Goal: Task Accomplishment & Management: Use online tool/utility

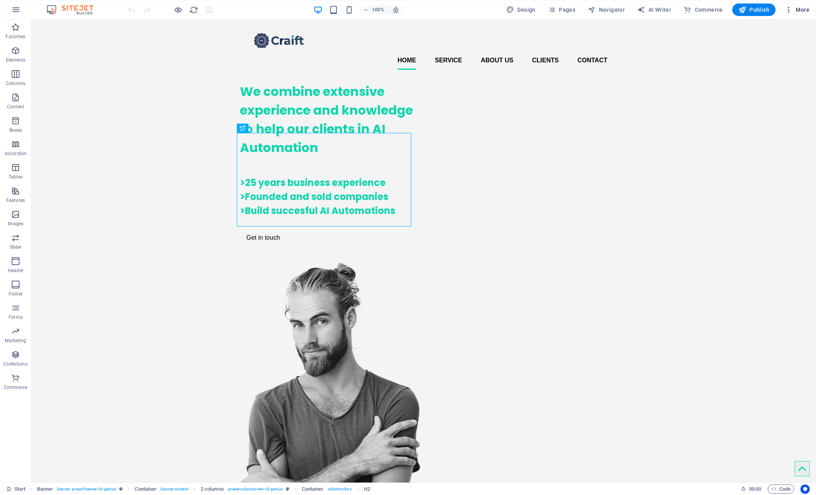
click at [803, 10] on span "More" at bounding box center [797, 10] width 25 height 8
click at [592, 41] on div at bounding box center [408, 247] width 816 height 495
drag, startPoint x: 424, startPoint y: 55, endPoint x: 298, endPoint y: 36, distance: 127.4
click at [424, 55] on div "+ Add section" at bounding box center [423, 57] width 43 height 13
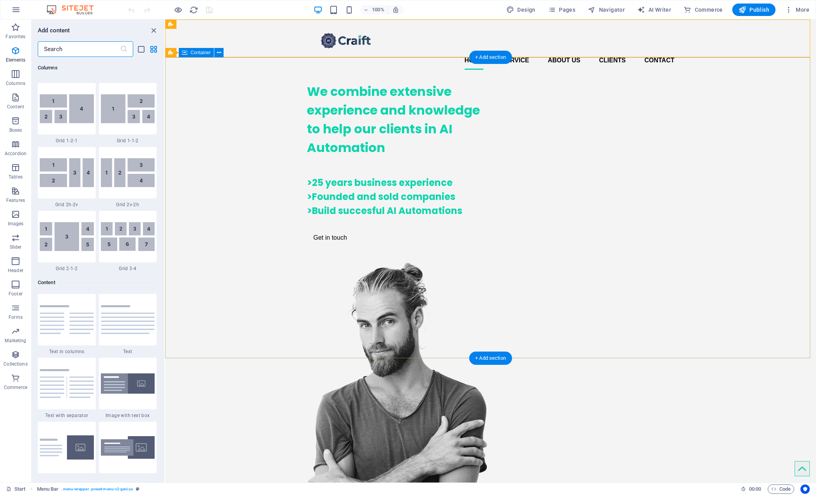
scroll to position [1364, 0]
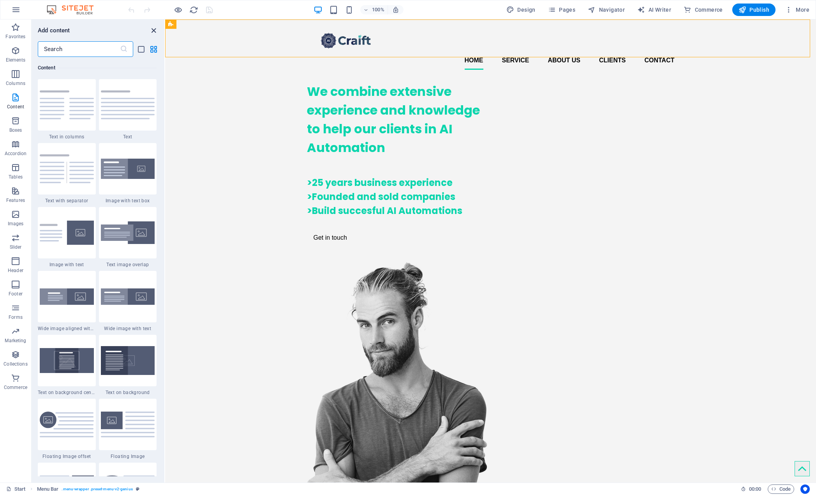
click at [151, 31] on icon "close panel" at bounding box center [153, 30] width 9 height 9
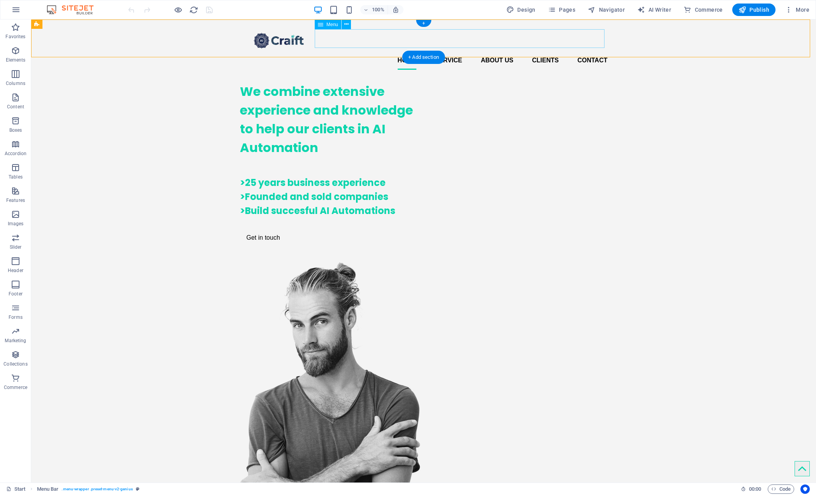
click at [598, 51] on nav "Home Service About us Clients Contact" at bounding box center [424, 60] width 368 height 19
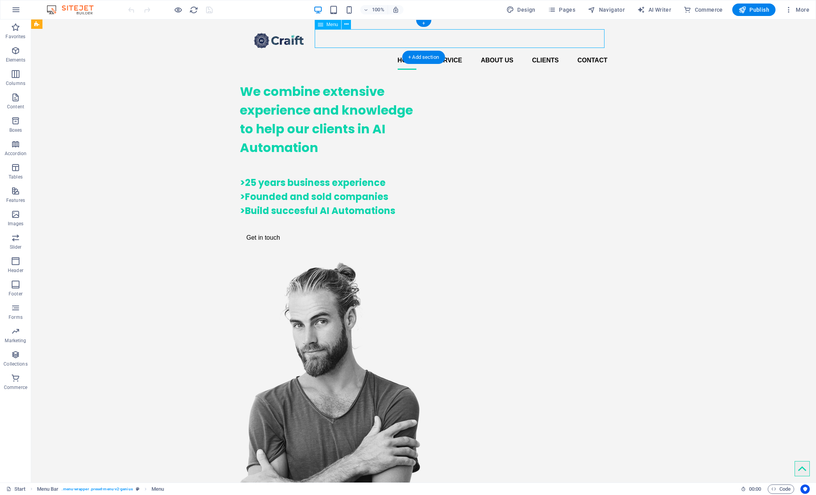
click at [578, 51] on nav "Home Service About us Clients Contact" at bounding box center [424, 60] width 368 height 19
select select
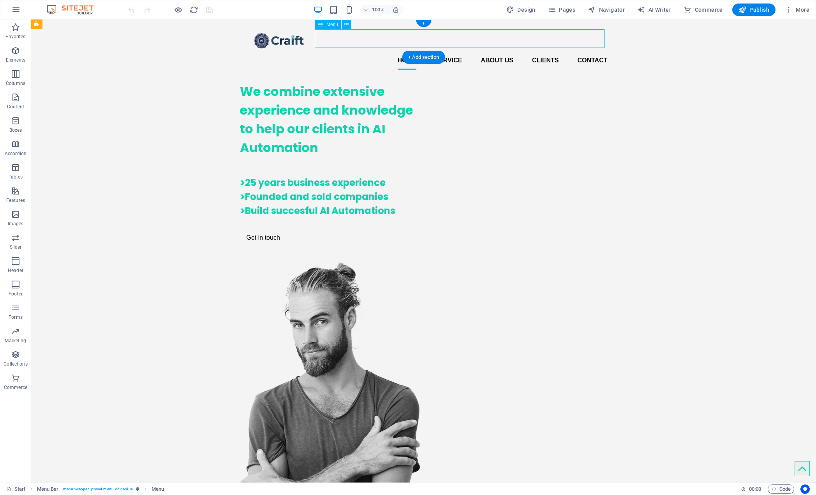
select select
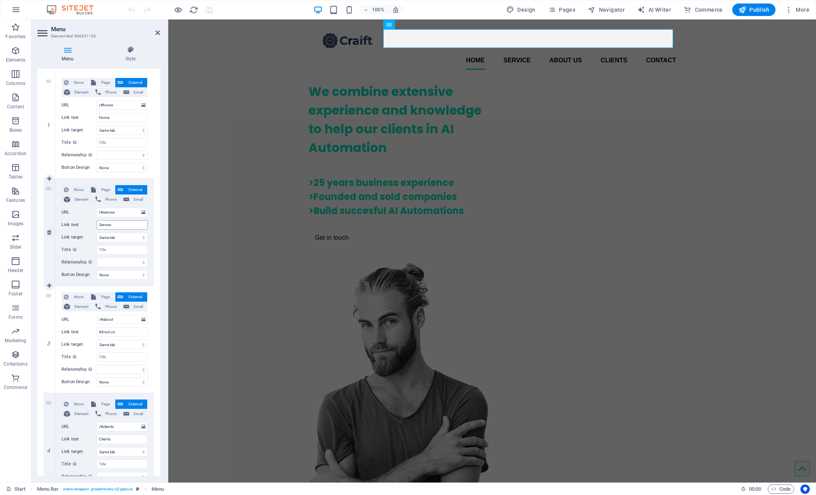
scroll to position [224, 0]
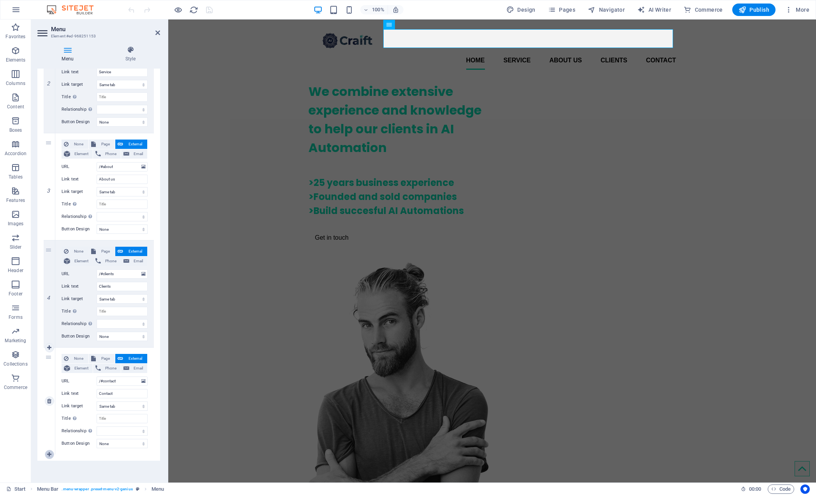
click at [48, 453] on icon at bounding box center [49, 454] width 4 height 5
select select
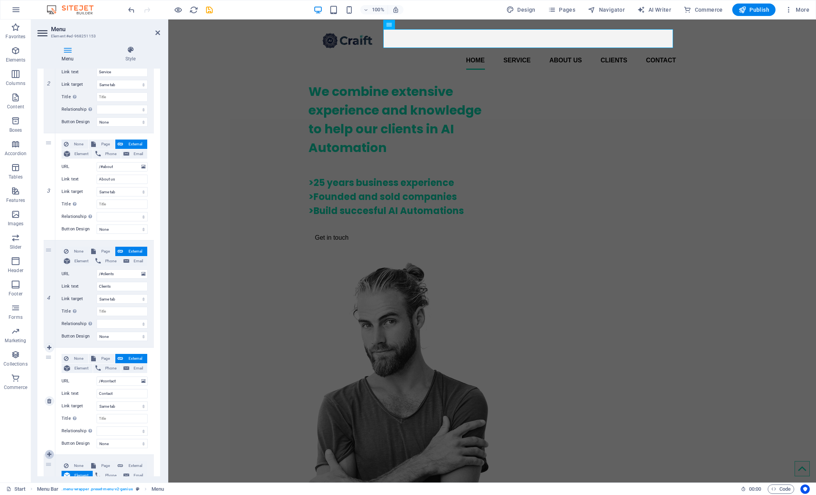
select select
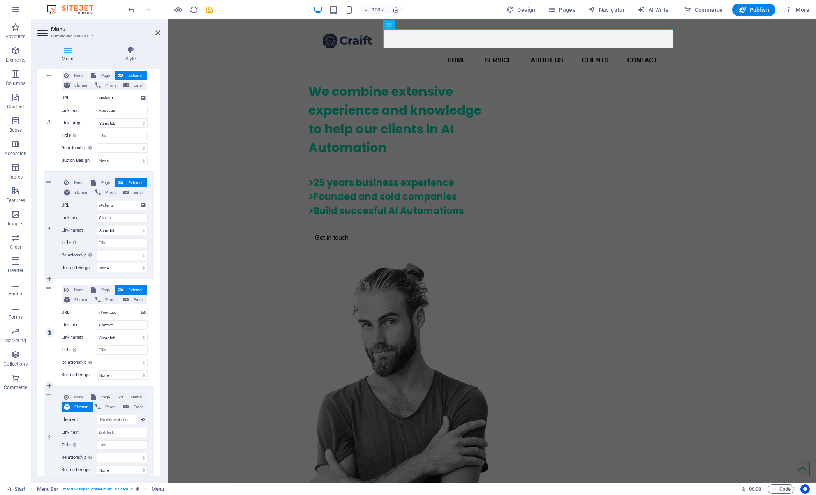
scroll to position [319, 0]
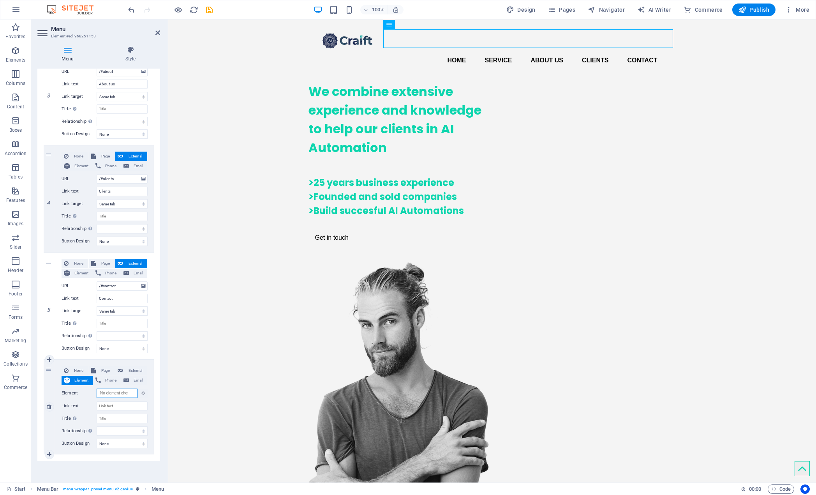
click at [127, 394] on input "Element" at bounding box center [117, 393] width 41 height 9
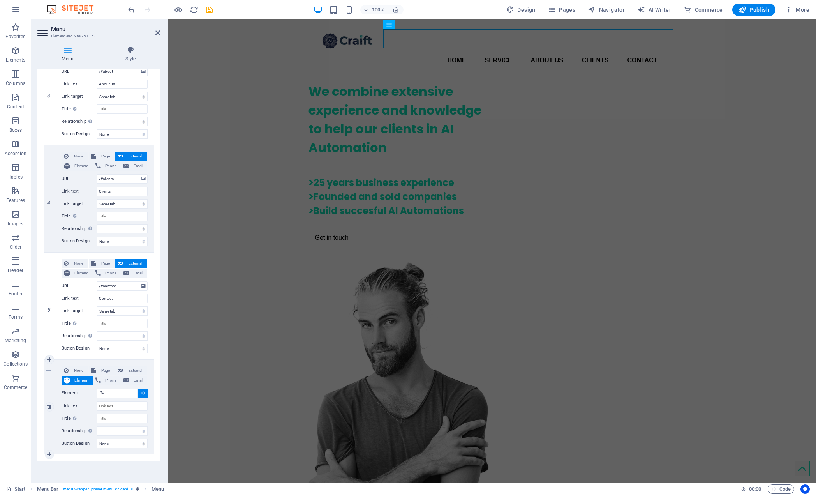
type input "?"
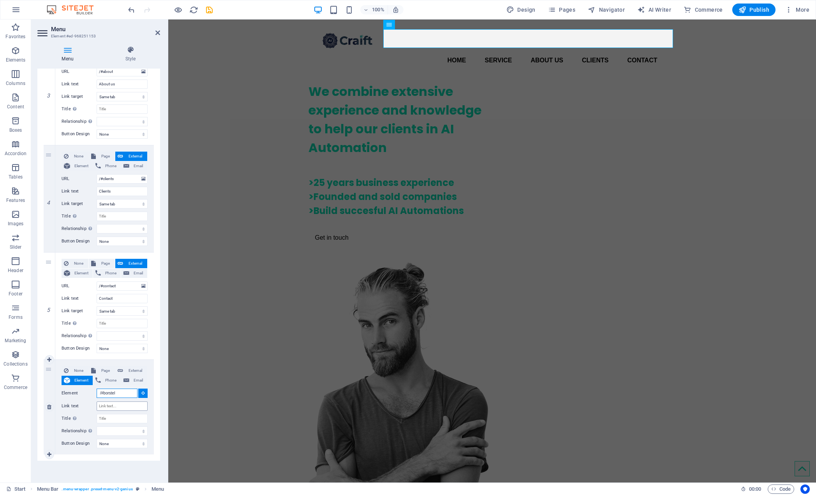
type input "/#borstel"
click at [118, 405] on input "Link text" at bounding box center [122, 405] width 51 height 9
type input "Borstel"
select select
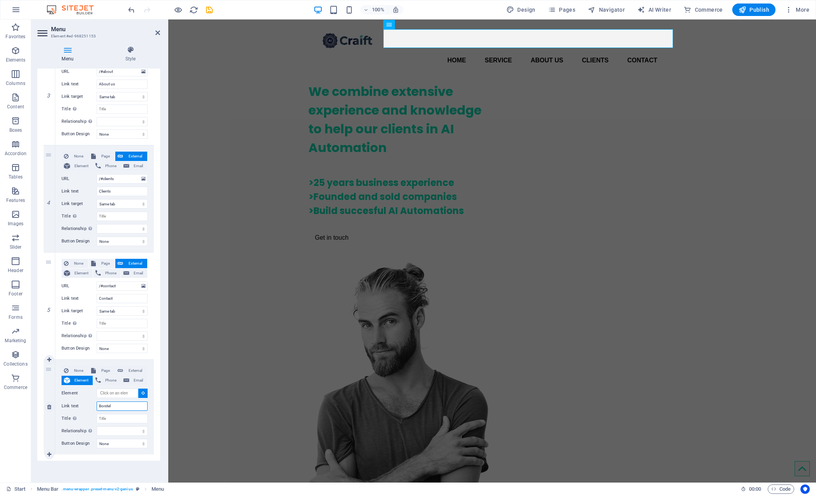
select select
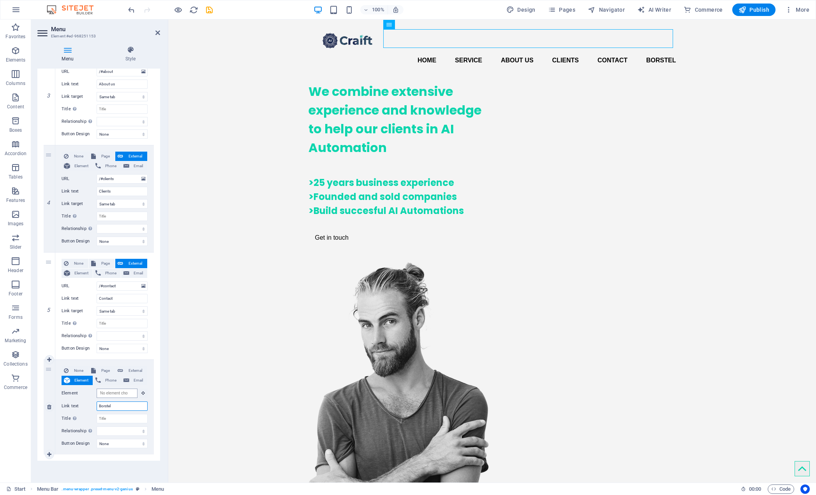
type input "Borstel"
click at [114, 394] on input "Element" at bounding box center [117, 393] width 41 height 9
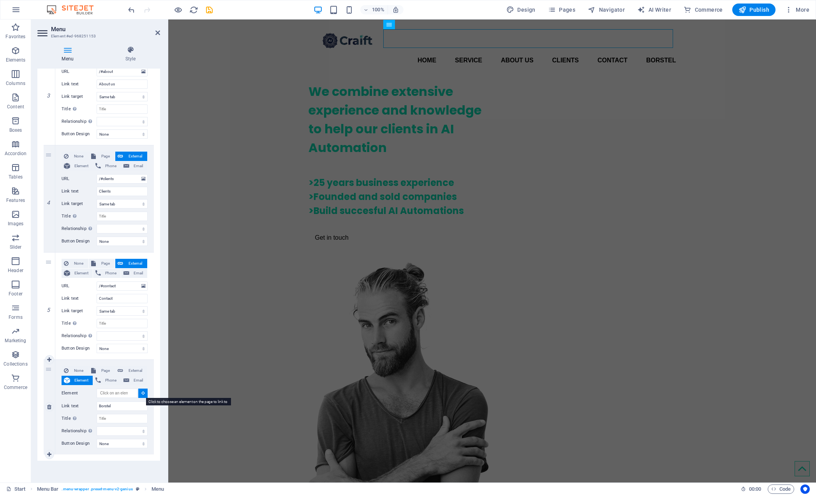
click at [141, 392] on icon at bounding box center [143, 393] width 4 height 4
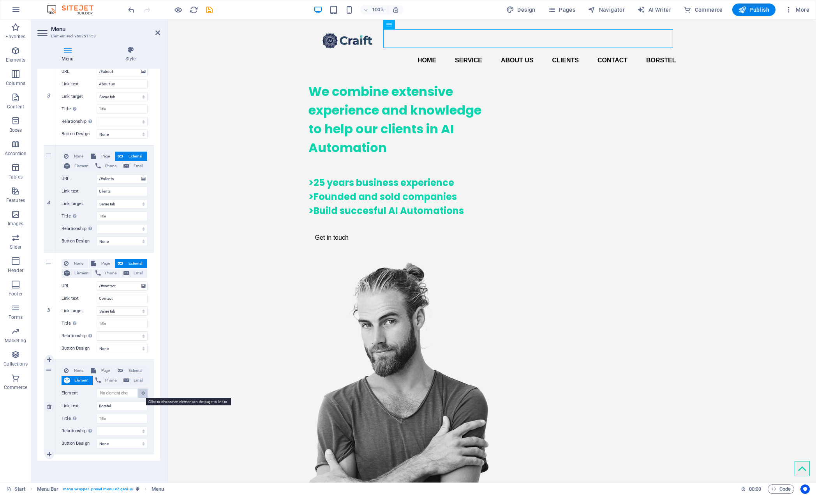
click at [141, 392] on icon at bounding box center [143, 393] width 4 height 4
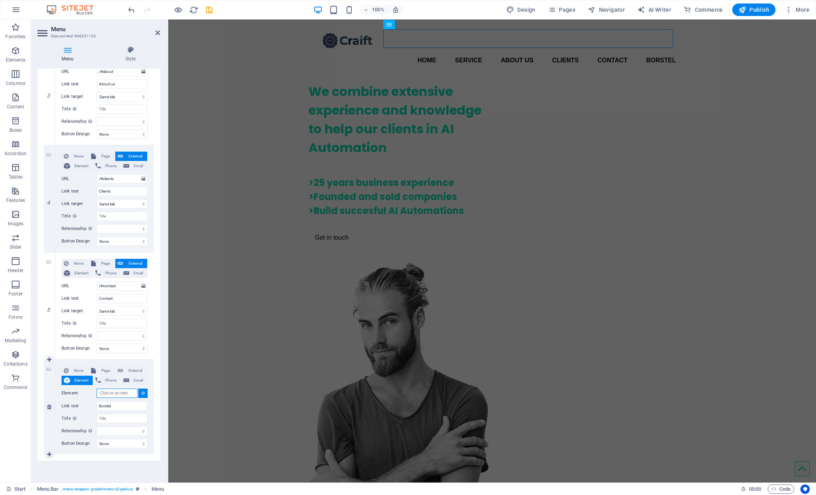
click at [129, 391] on input "Element" at bounding box center [117, 393] width 41 height 9
click at [116, 433] on select "alternate author bookmark external help license next nofollow noreferrer noopen…" at bounding box center [122, 430] width 51 height 9
click at [116, 445] on select "None Default Primary Secondary" at bounding box center [122, 443] width 51 height 9
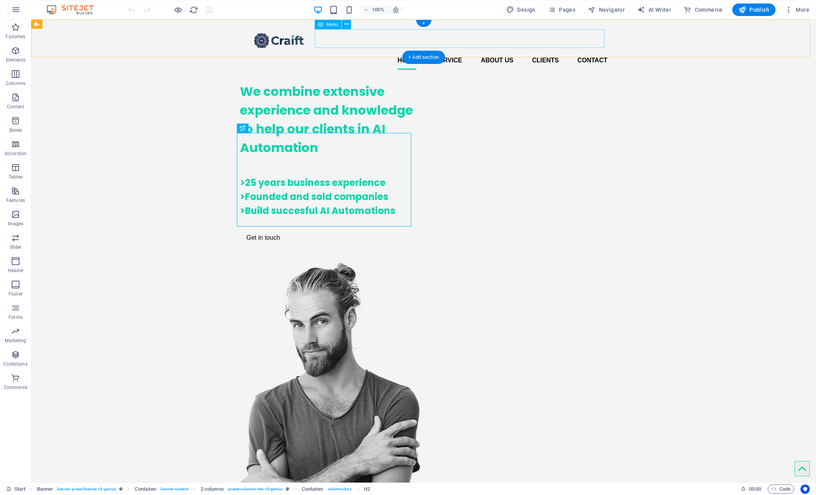
click at [594, 51] on nav "Home Service About us Clients Contact" at bounding box center [424, 60] width 368 height 19
click at [592, 51] on nav "Home Service About us Clients Contact" at bounding box center [424, 60] width 368 height 19
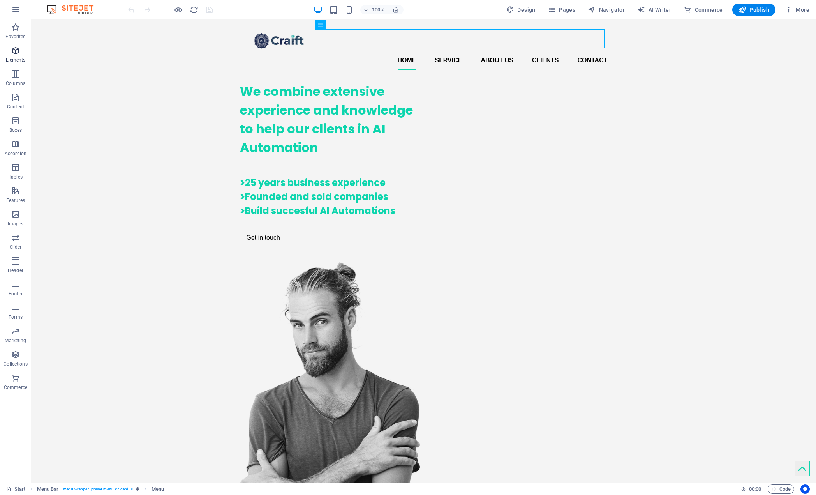
click at [17, 52] on icon "button" at bounding box center [15, 50] width 9 height 9
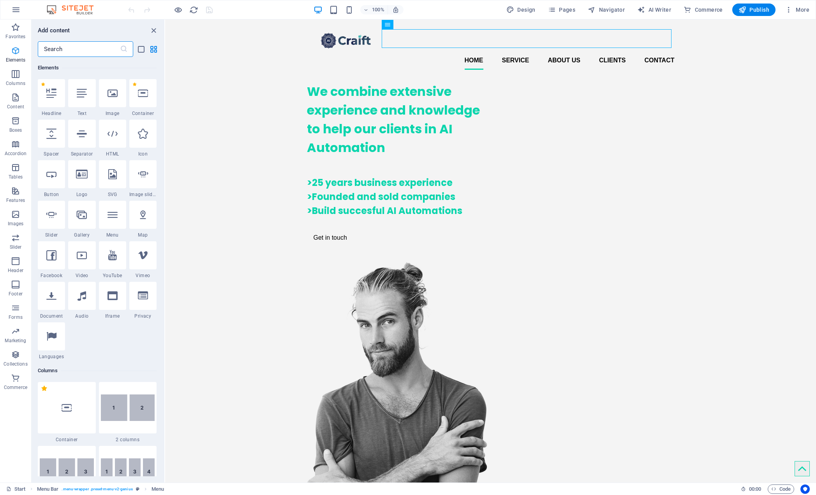
scroll to position [83, 0]
click at [16, 97] on icon "button" at bounding box center [15, 97] width 9 height 9
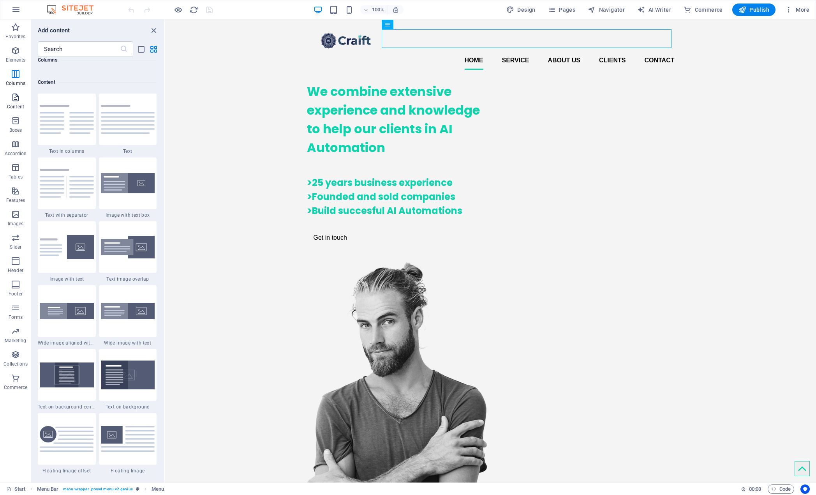
scroll to position [1364, 0]
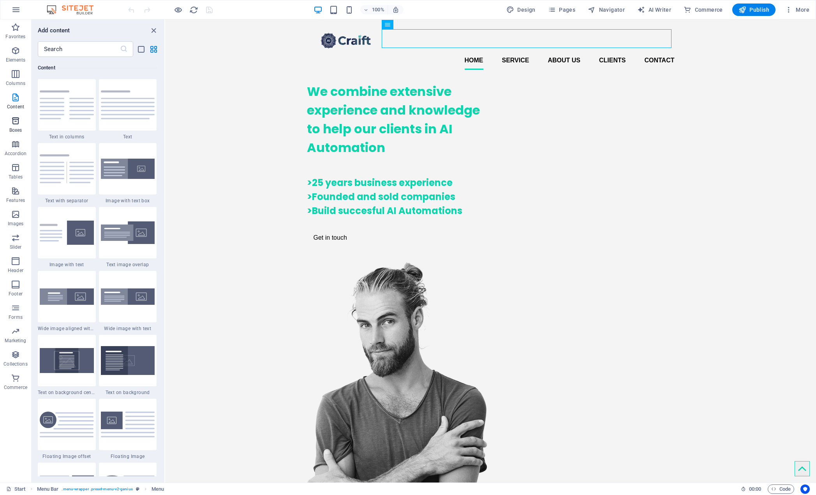
click at [14, 126] on span "Boxes" at bounding box center [15, 125] width 31 height 19
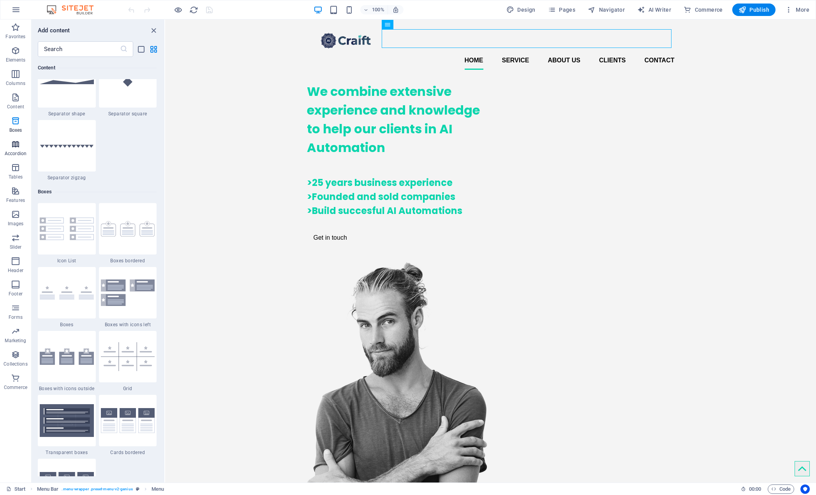
scroll to position [2150, 0]
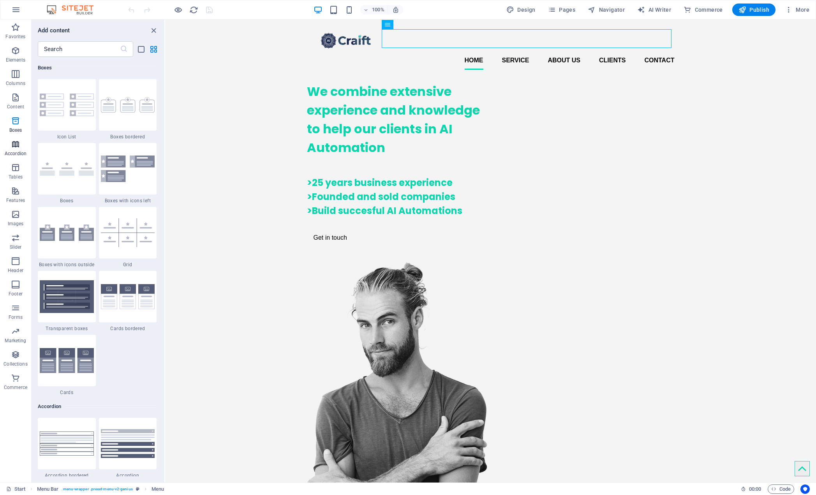
click at [16, 145] on icon "button" at bounding box center [15, 144] width 9 height 9
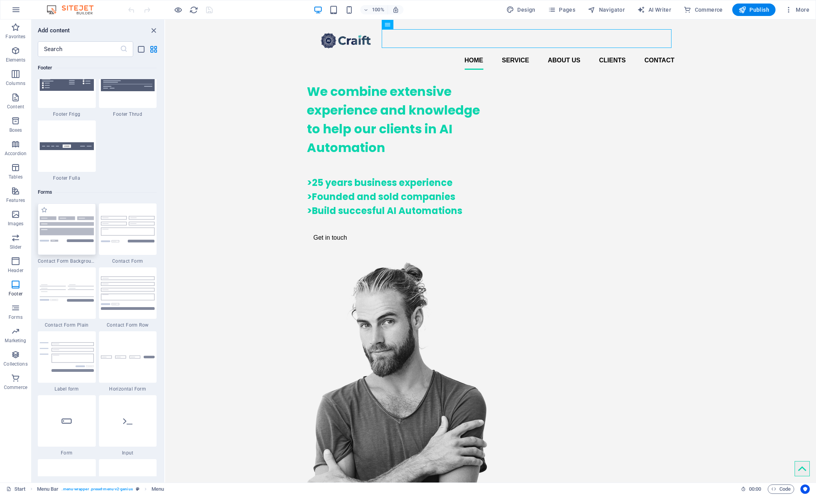
scroll to position [5567, 0]
click at [131, 240] on img at bounding box center [128, 227] width 54 height 26
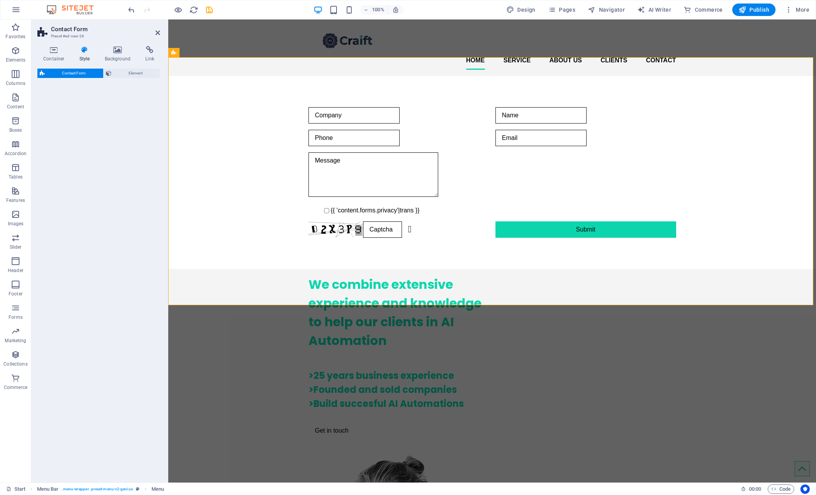
select select "rem"
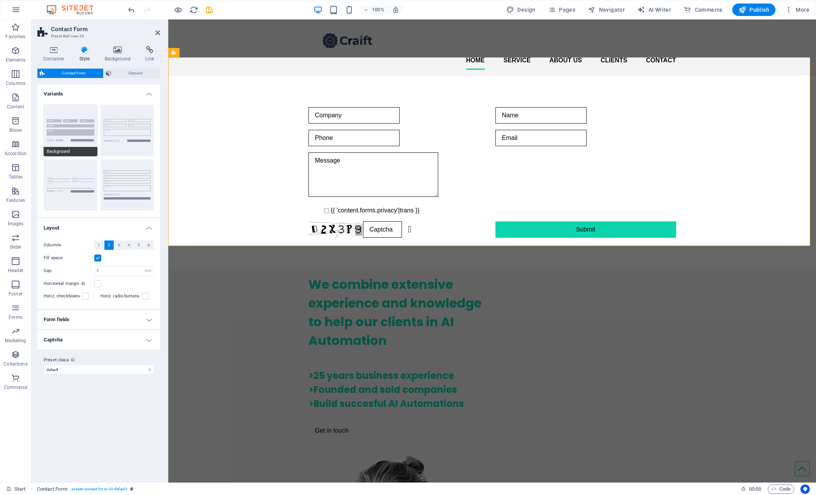
click at [79, 133] on button "Background" at bounding box center [71, 130] width 54 height 51
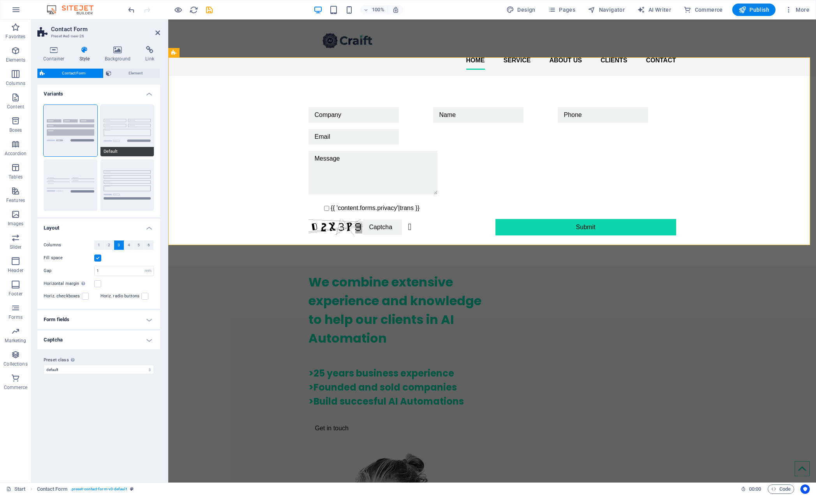
click at [118, 125] on button "Default" at bounding box center [128, 130] width 54 height 51
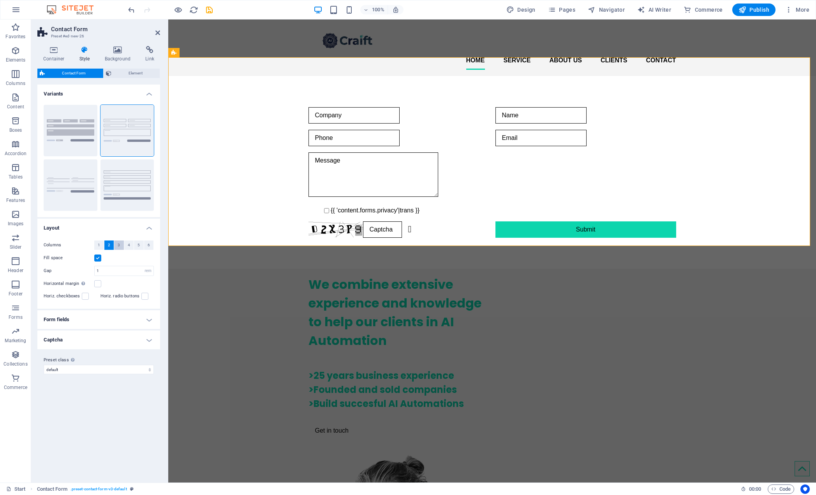
click at [120, 246] on button "3" at bounding box center [119, 244] width 10 height 9
click at [108, 246] on span "2" at bounding box center [109, 244] width 2 height 9
click at [153, 321] on h4 "Form fields" at bounding box center [98, 319] width 123 height 19
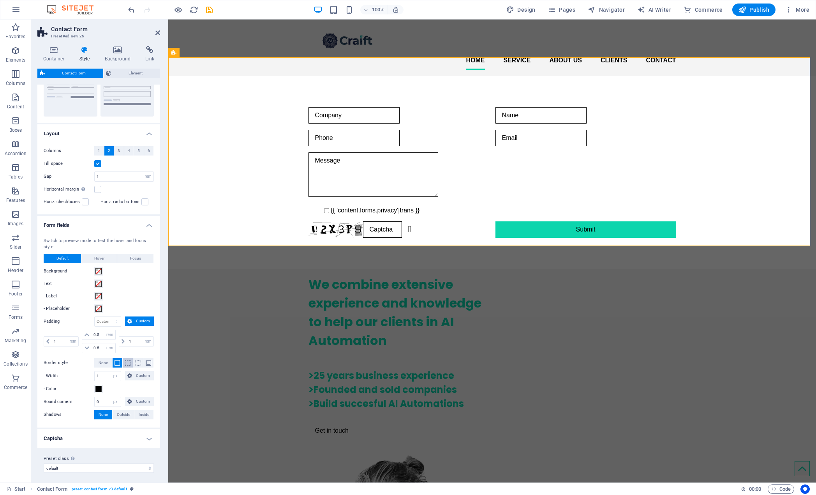
scroll to position [97, 0]
click at [147, 435] on h4 "Captcha" at bounding box center [98, 435] width 123 height 19
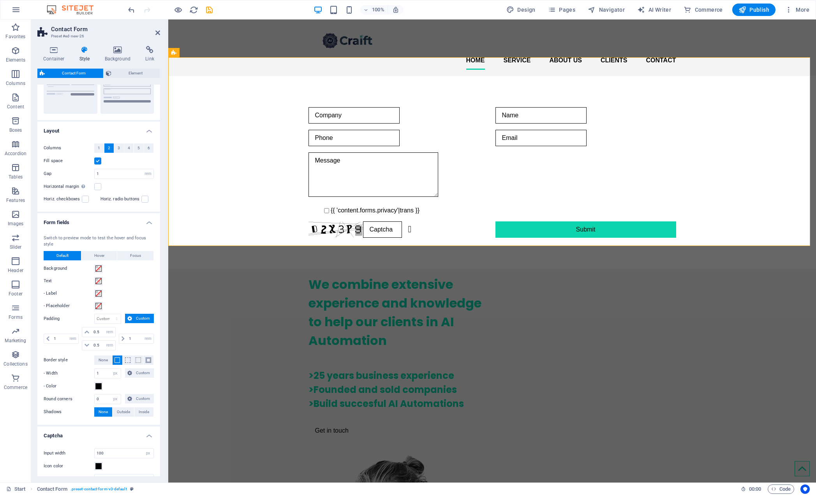
click at [147, 435] on h4 "Captcha" at bounding box center [98, 433] width 123 height 14
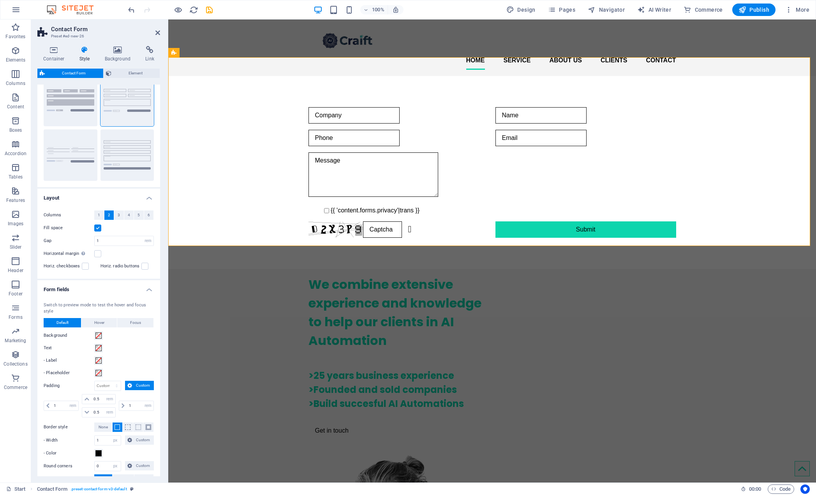
scroll to position [0, 0]
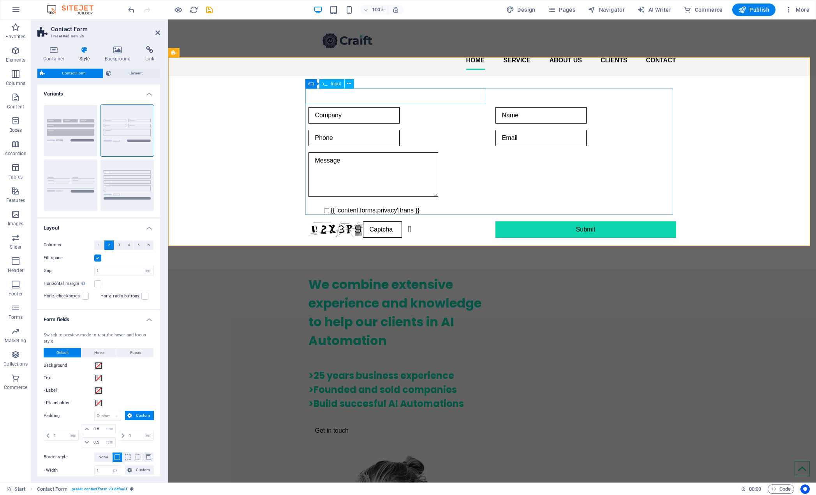
click at [336, 84] on span "Input" at bounding box center [336, 83] width 11 height 5
click at [320, 85] on div "Input" at bounding box center [332, 83] width 25 height 9
click at [351, 84] on icon at bounding box center [349, 84] width 4 height 8
click at [326, 127] on span "Textarea" at bounding box center [326, 127] width 18 height 5
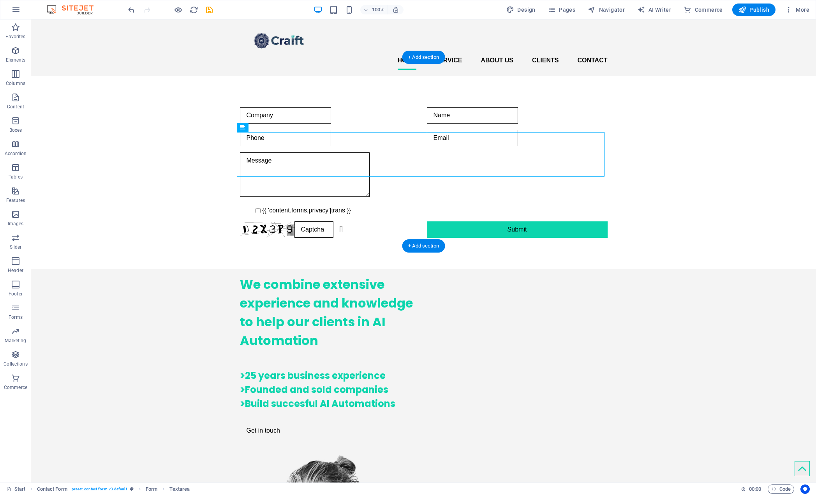
drag, startPoint x: 357, startPoint y: 146, endPoint x: 329, endPoint y: 142, distance: 29.1
click at [269, 84] on icon at bounding box center [268, 84] width 4 height 8
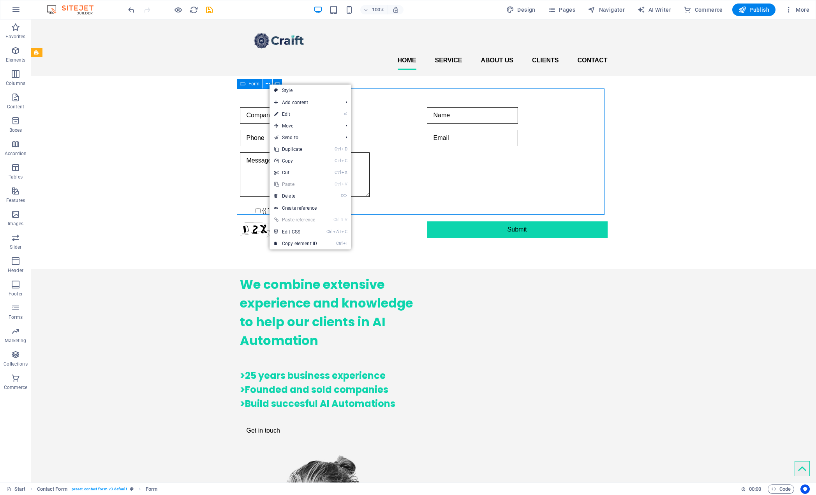
click at [269, 84] on icon at bounding box center [268, 84] width 4 height 8
click at [279, 83] on icon at bounding box center [277, 84] width 5 height 8
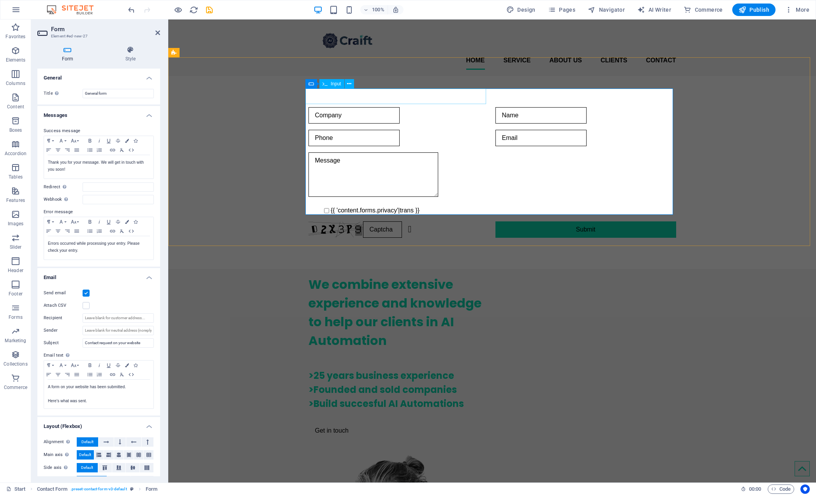
click at [329, 84] on div "Input" at bounding box center [332, 83] width 25 height 9
click at [323, 83] on icon at bounding box center [325, 83] width 5 height 9
click at [331, 84] on span "Input" at bounding box center [336, 83] width 11 height 5
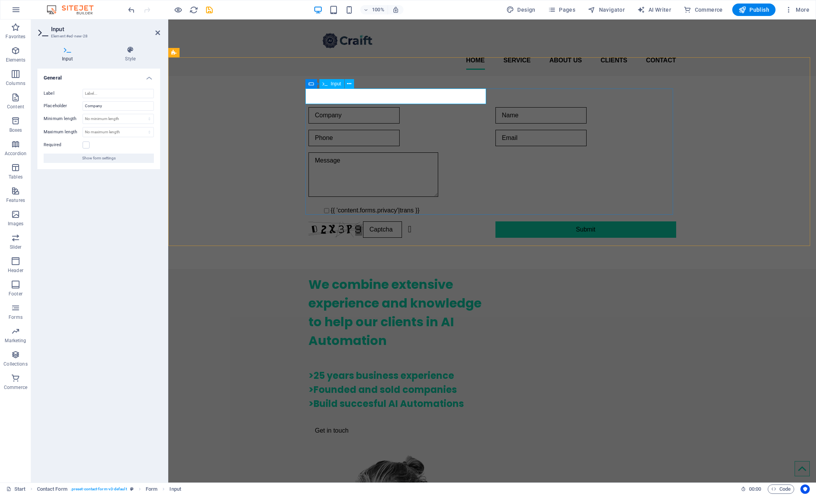
click at [344, 107] on input "text" at bounding box center [354, 115] width 91 height 16
click at [279, 133] on div "{{ 'content.forms.privacy'|trans }} Unreadable? Regenerate Submit" at bounding box center [492, 172] width 648 height 193
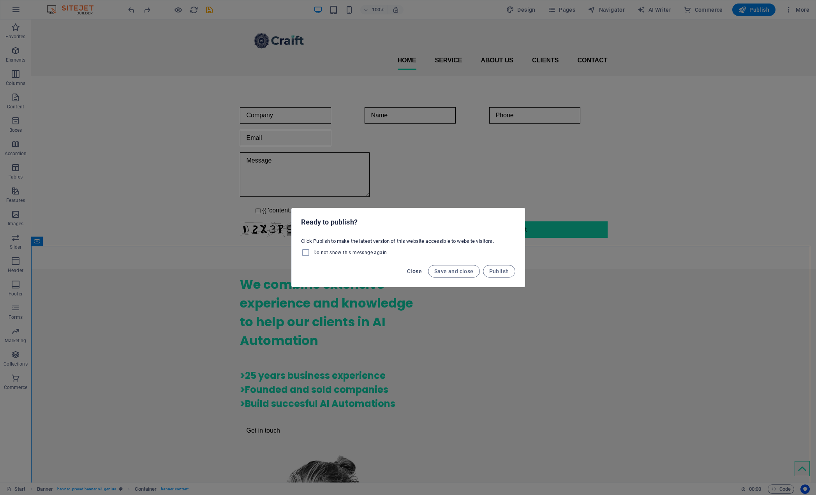
click at [417, 270] on span "Close" at bounding box center [414, 271] width 15 height 6
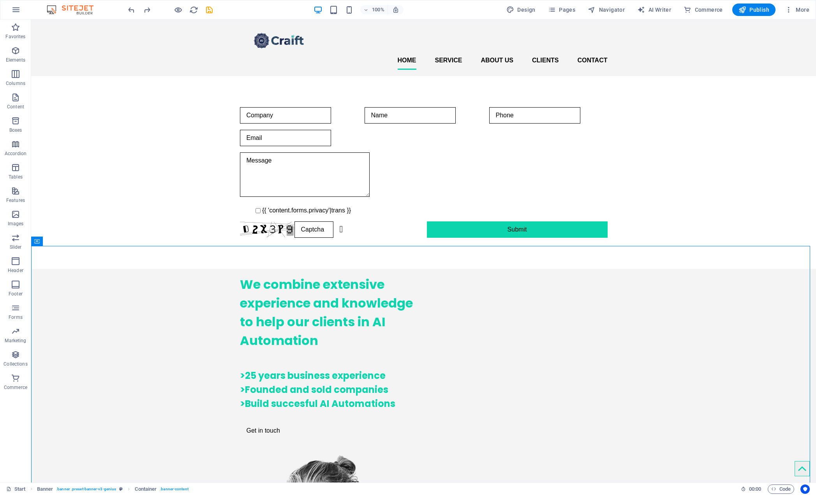
click at [79, 8] on img at bounding box center [74, 9] width 58 height 9
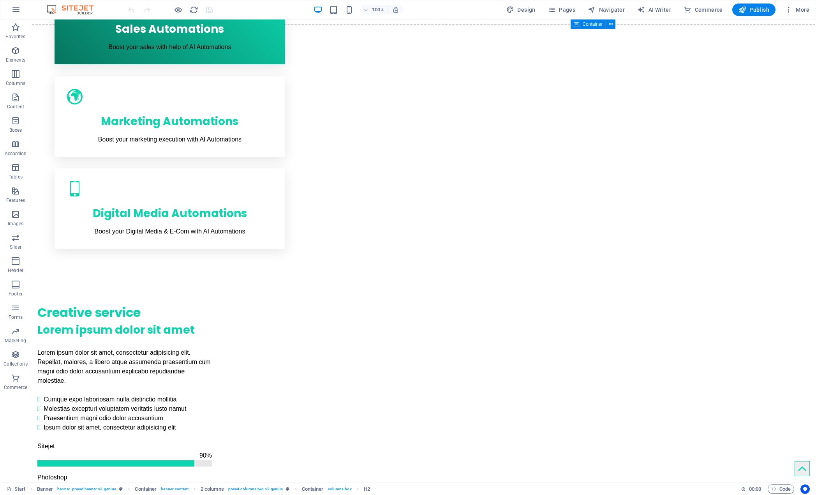
scroll to position [585, 0]
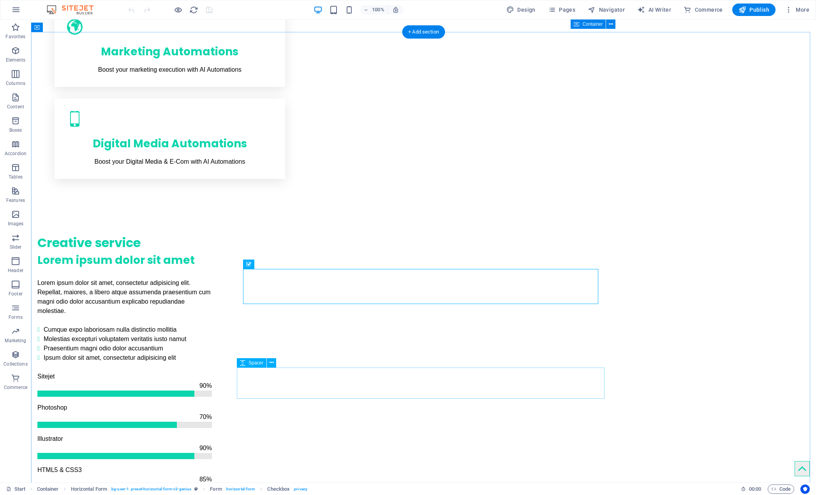
scroll to position [740, 0]
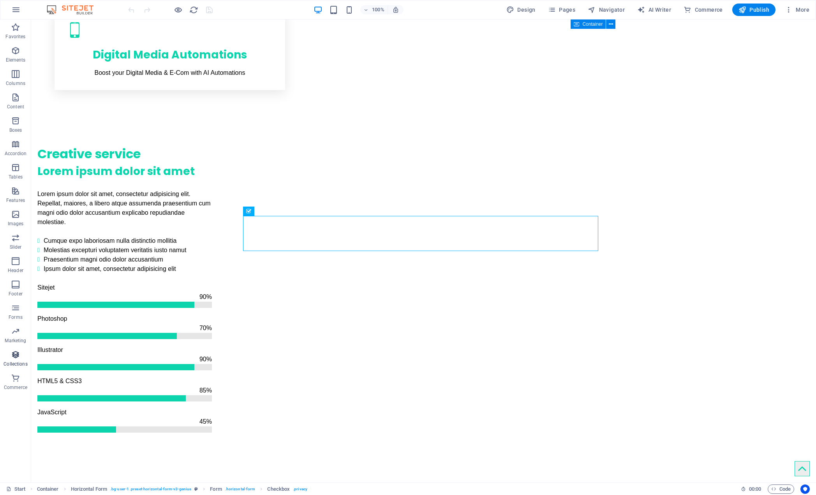
click at [17, 360] on span "Collections" at bounding box center [15, 359] width 31 height 19
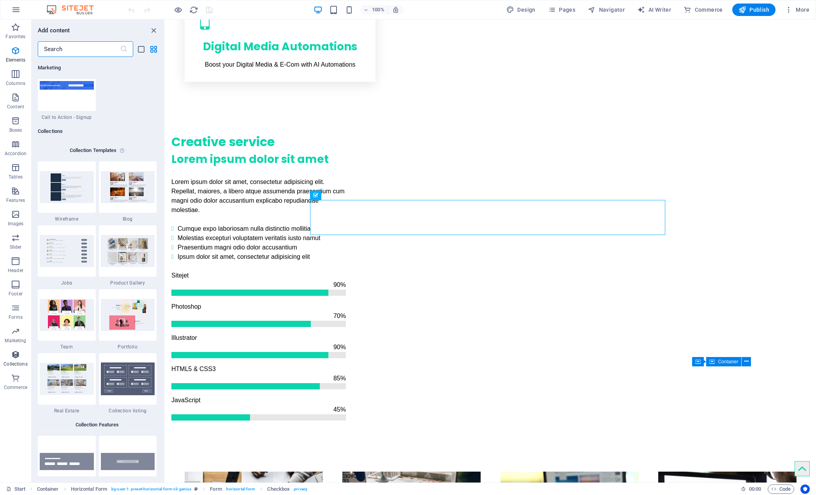
scroll to position [7134, 0]
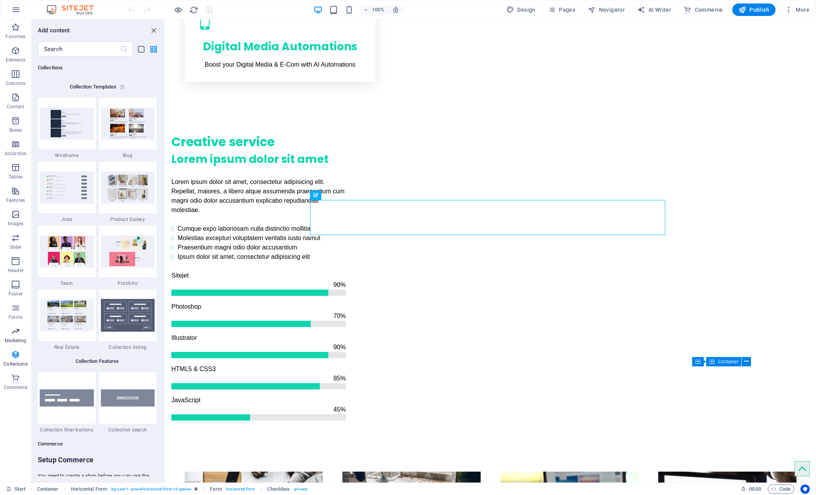
click at [18, 332] on icon "button" at bounding box center [15, 331] width 9 height 9
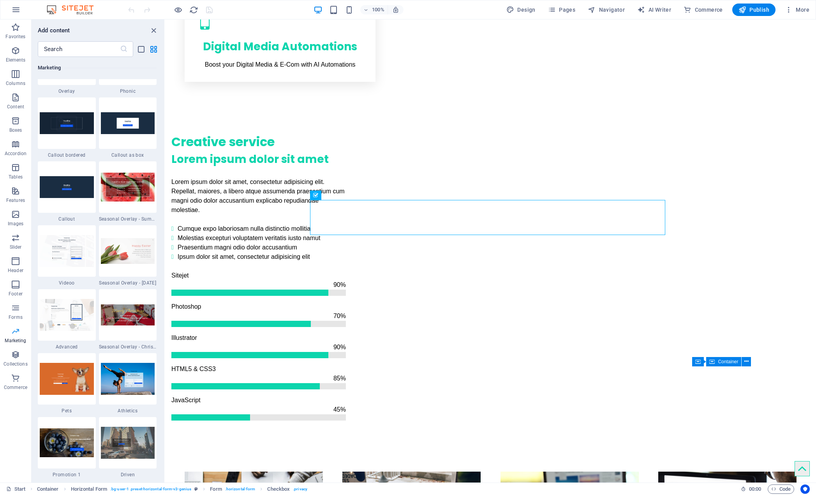
scroll to position [6348, 0]
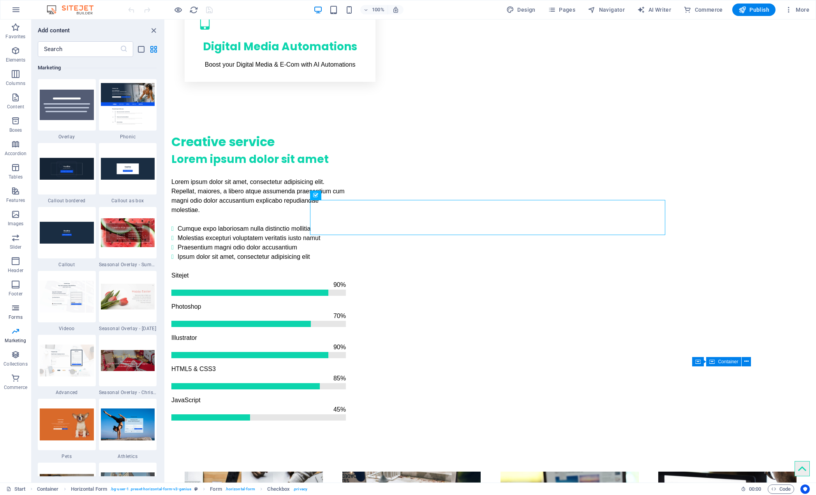
click at [16, 312] on icon "button" at bounding box center [15, 307] width 9 height 9
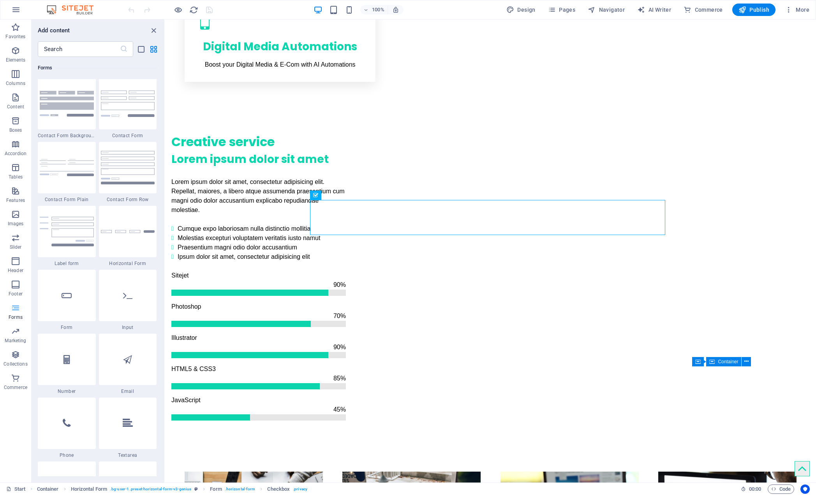
scroll to position [5690, 0]
click at [357, 168] on icon at bounding box center [357, 166] width 4 height 8
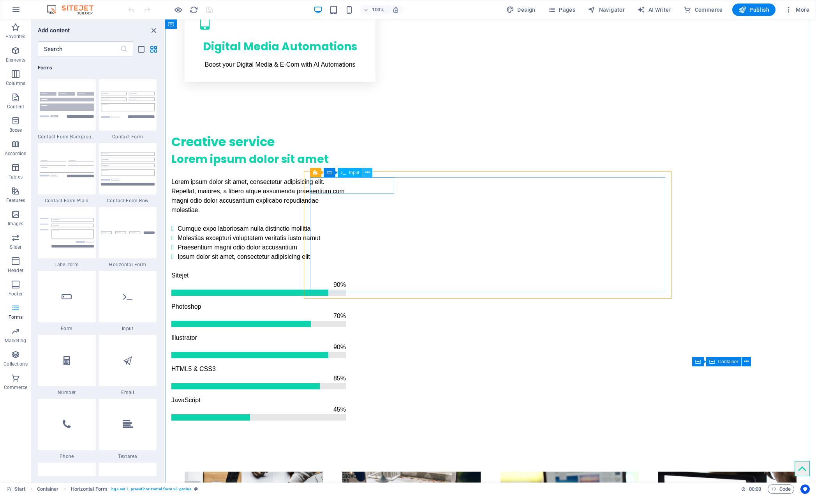
click at [367, 173] on icon at bounding box center [368, 172] width 4 height 8
click at [356, 173] on icon at bounding box center [355, 172] width 4 height 8
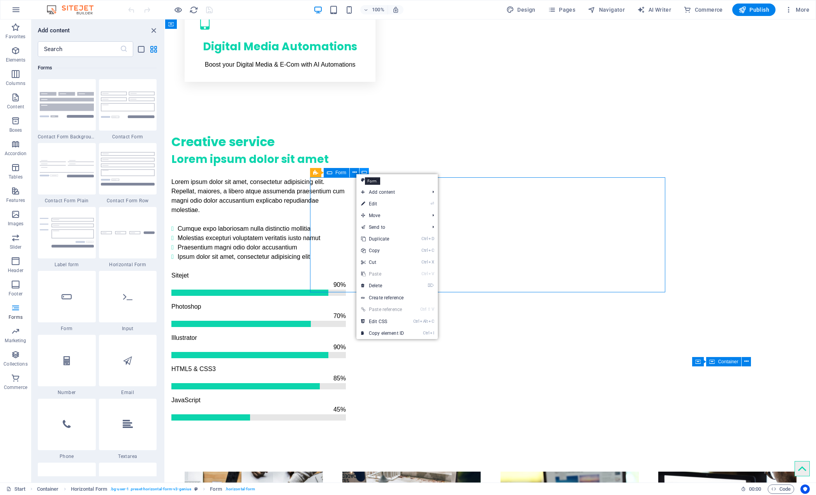
click at [366, 170] on icon at bounding box center [364, 172] width 5 height 8
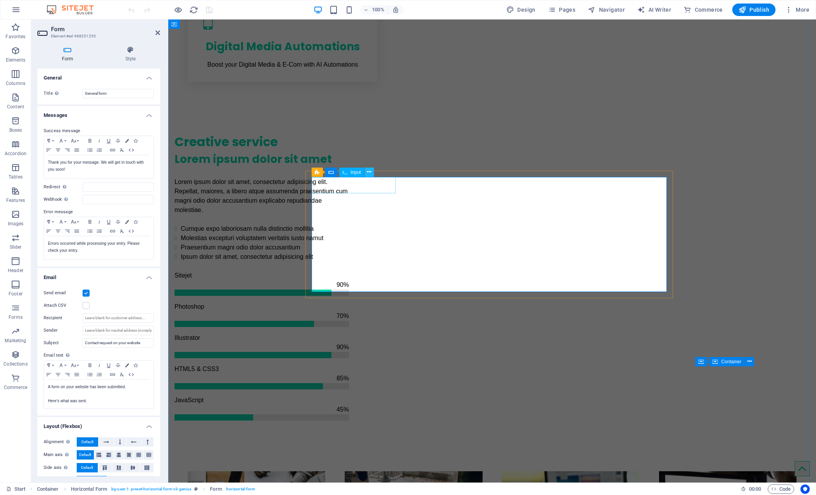
click at [369, 173] on icon at bounding box center [369, 172] width 4 height 8
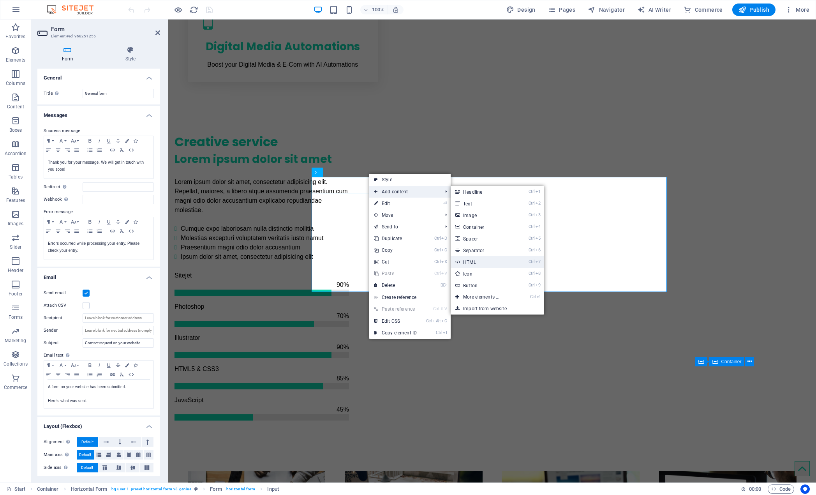
drag, startPoint x: 478, startPoint y: 261, endPoint x: 310, endPoint y: 241, distance: 169.1
click at [478, 261] on link "Ctrl 7 HTML" at bounding box center [483, 262] width 64 height 12
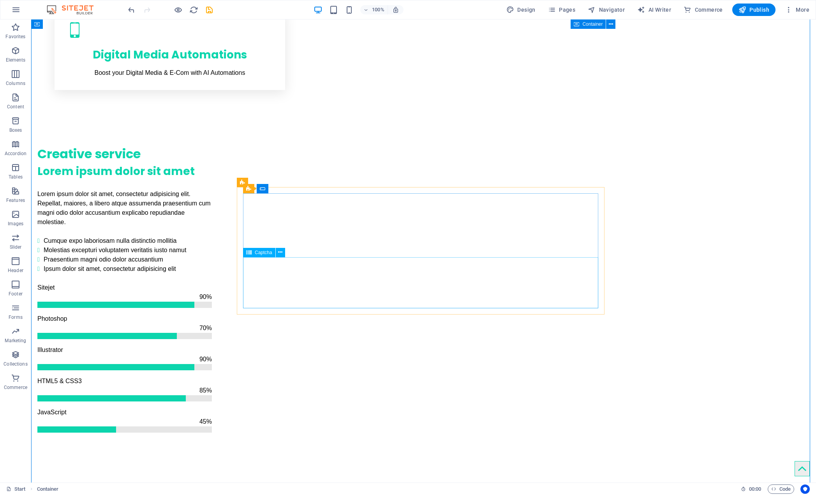
click at [279, 253] on icon at bounding box center [280, 252] width 4 height 8
click at [18, 308] on icon "button" at bounding box center [15, 307] width 9 height 9
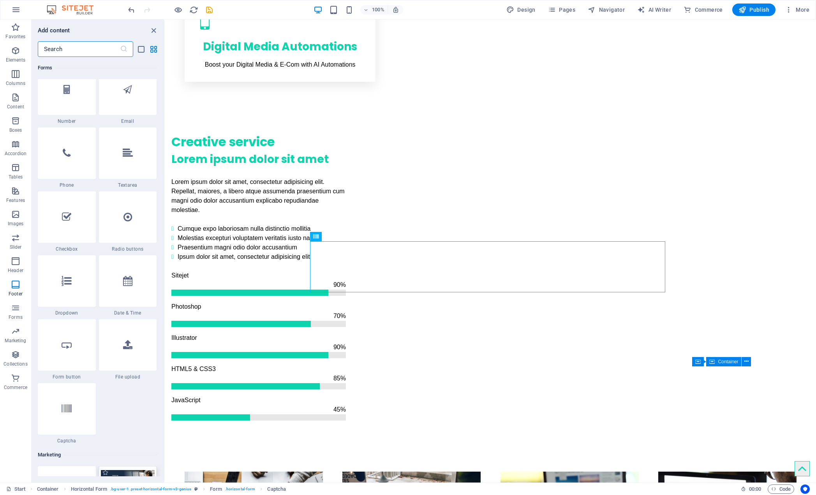
scroll to position [6118, 0]
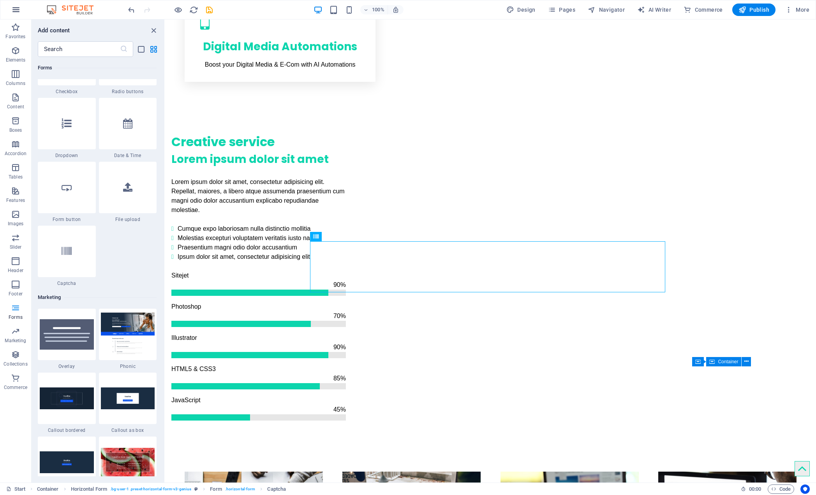
click at [15, 8] on icon "button" at bounding box center [15, 9] width 9 height 9
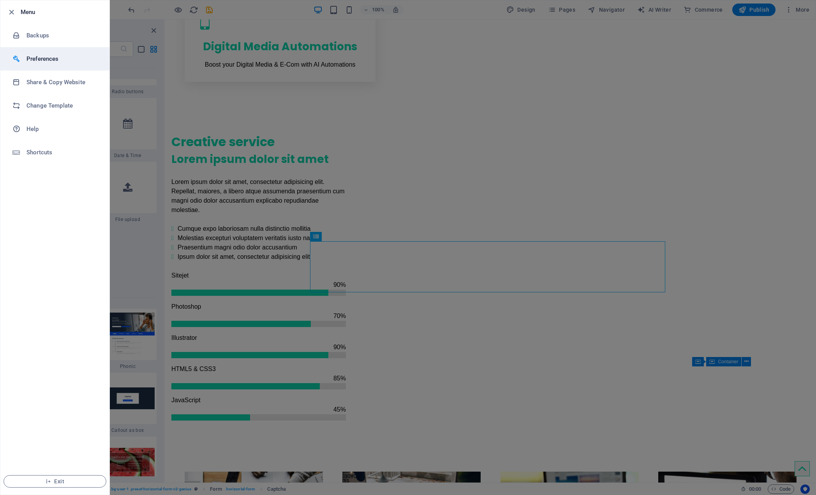
click at [49, 60] on h6 "Preferences" at bounding box center [63, 58] width 72 height 9
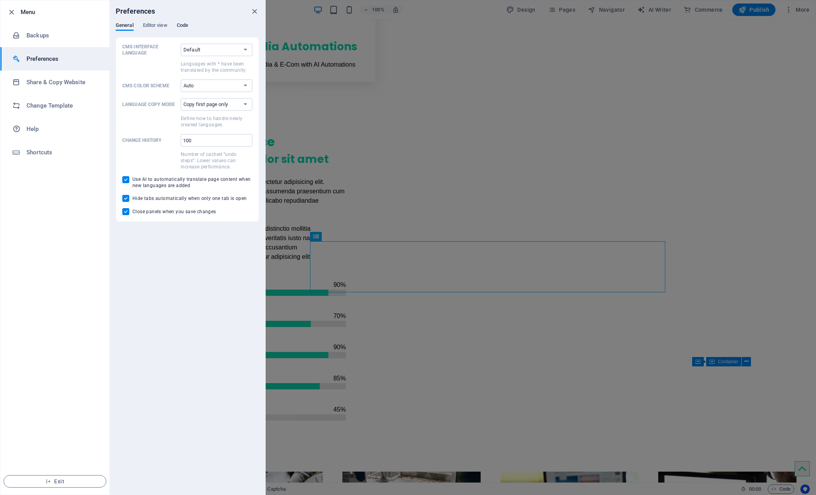
click at [182, 26] on span "Code" at bounding box center [182, 26] width 11 height 11
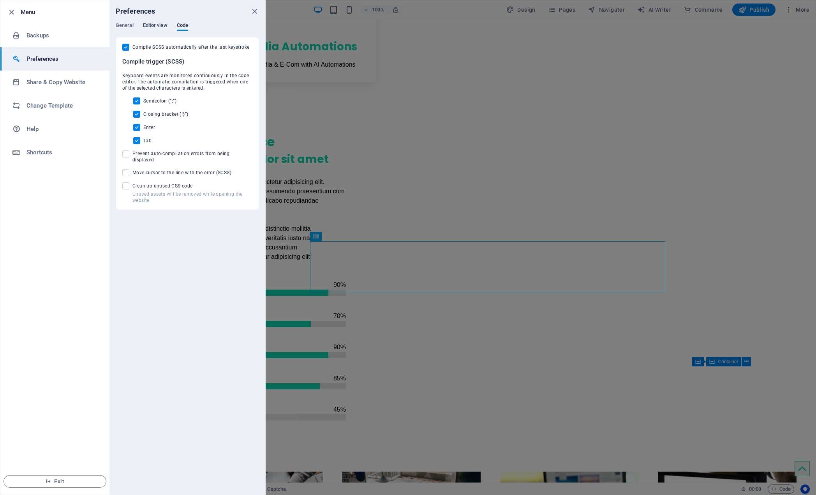
click at [160, 25] on span "Editor view" at bounding box center [155, 26] width 25 height 11
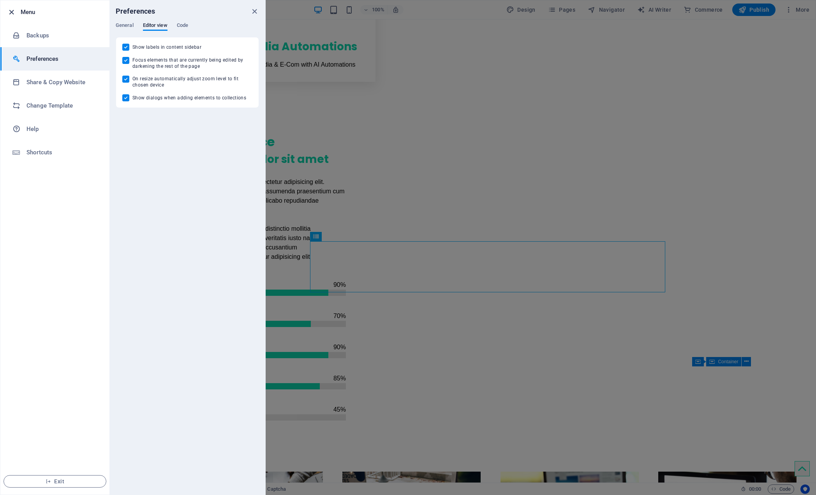
click at [13, 12] on icon "button" at bounding box center [11, 12] width 9 height 9
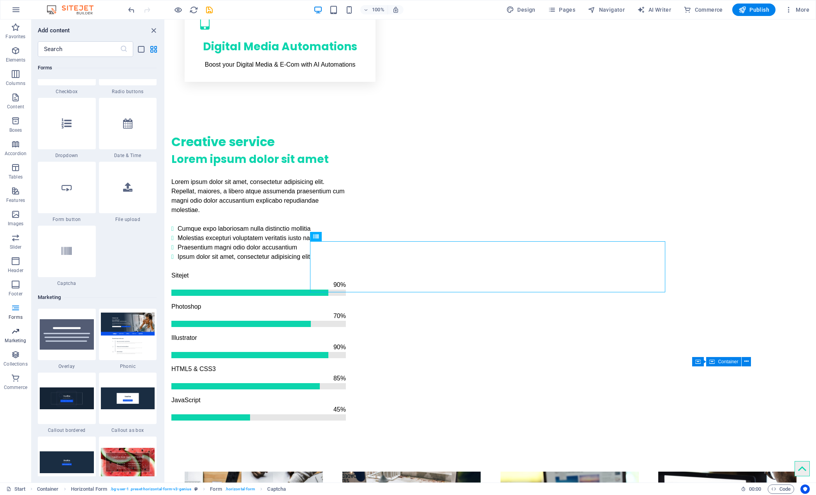
click at [19, 335] on icon "button" at bounding box center [15, 331] width 9 height 9
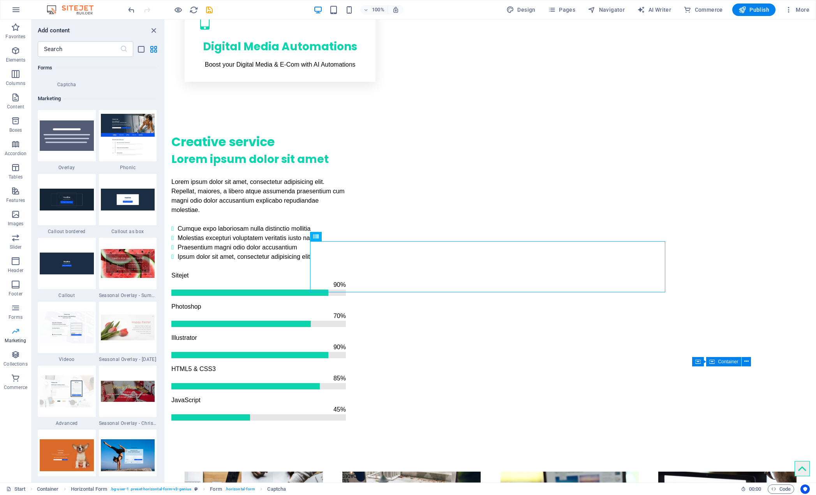
scroll to position [6348, 0]
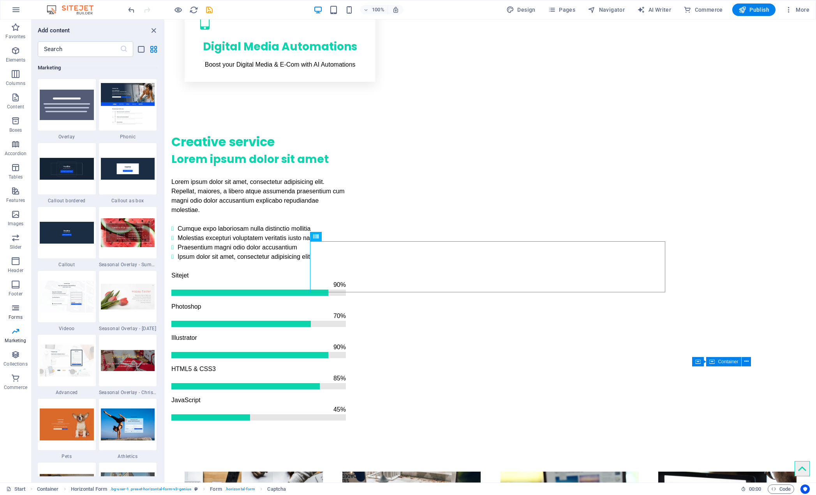
click at [16, 313] on span "Forms" at bounding box center [15, 312] width 31 height 19
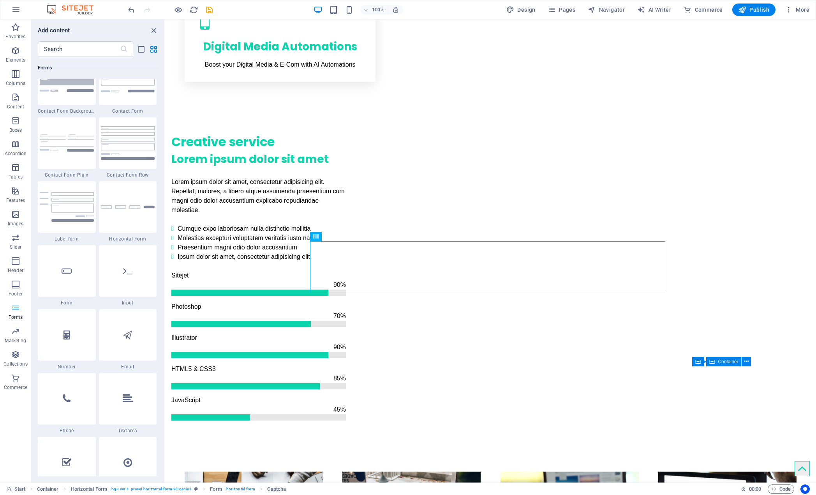
scroll to position [5690, 0]
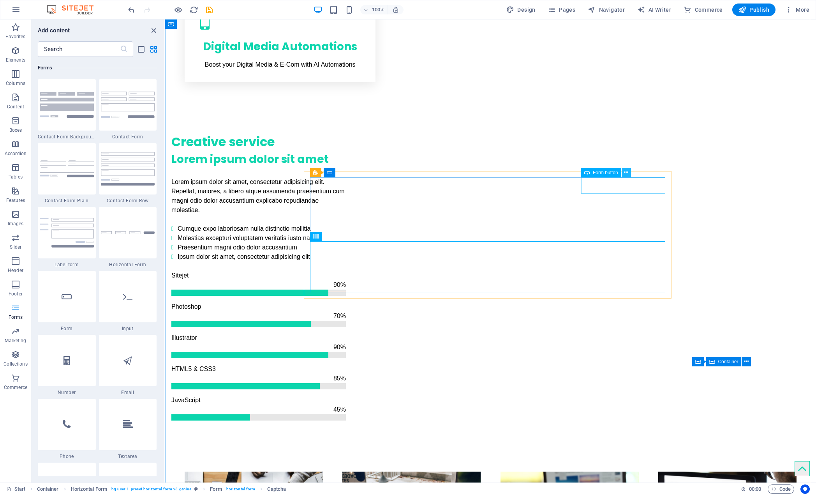
click at [626, 174] on icon at bounding box center [626, 172] width 4 height 8
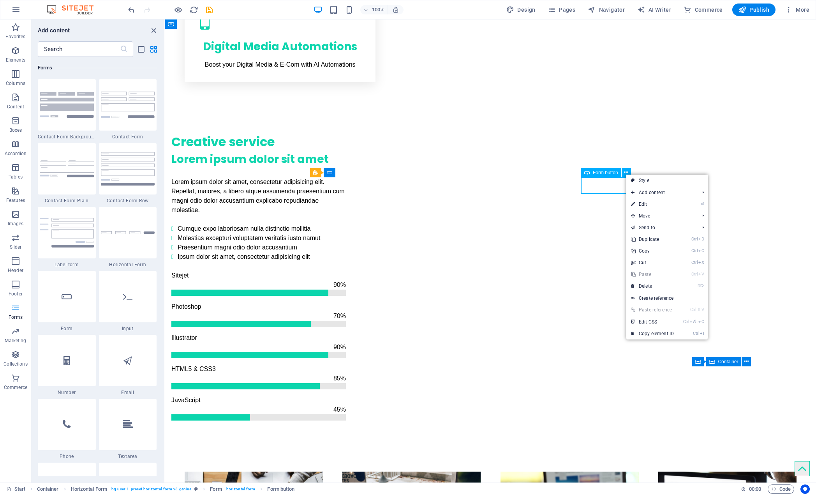
click at [596, 171] on span "Form button" at bounding box center [605, 172] width 25 height 5
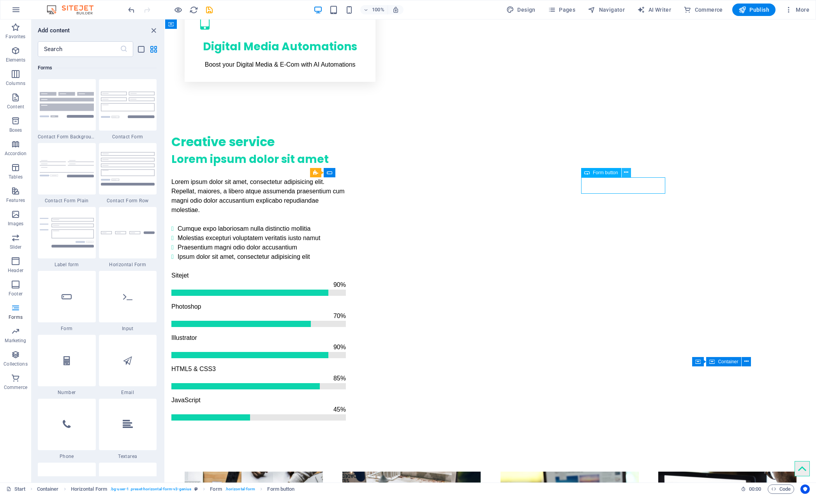
click at [626, 171] on icon at bounding box center [626, 172] width 4 height 8
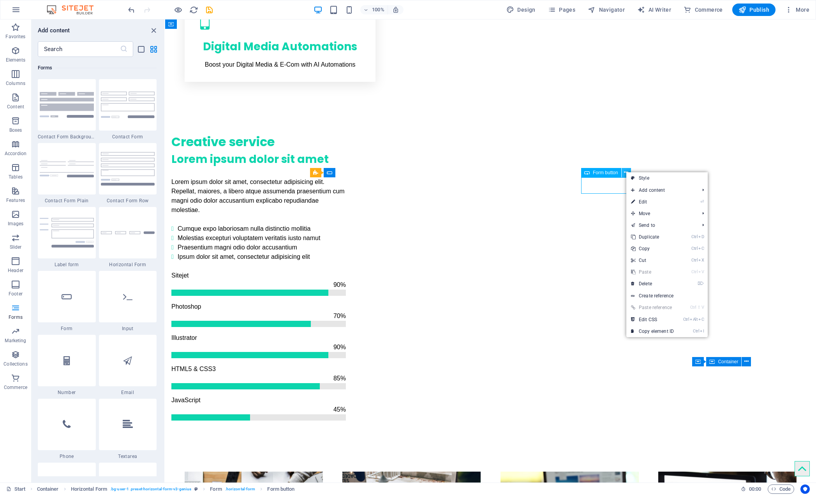
click at [626, 171] on icon at bounding box center [626, 172] width 4 height 8
click at [610, 172] on span "Form button" at bounding box center [605, 172] width 25 height 5
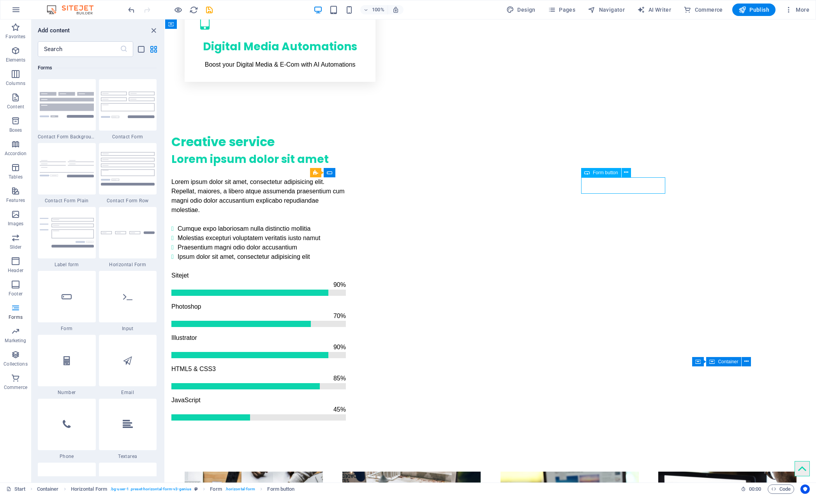
click at [610, 172] on span "Form button" at bounding box center [605, 172] width 25 height 5
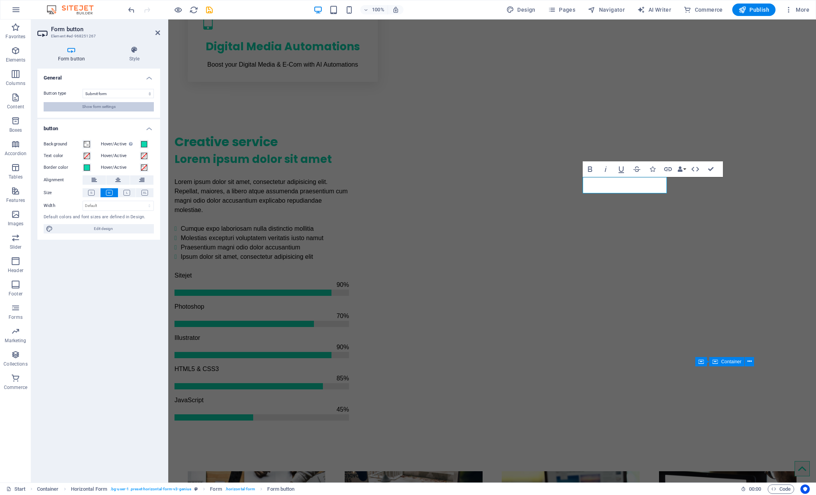
click at [138, 103] on button "Show form settings" at bounding box center [99, 106] width 110 height 9
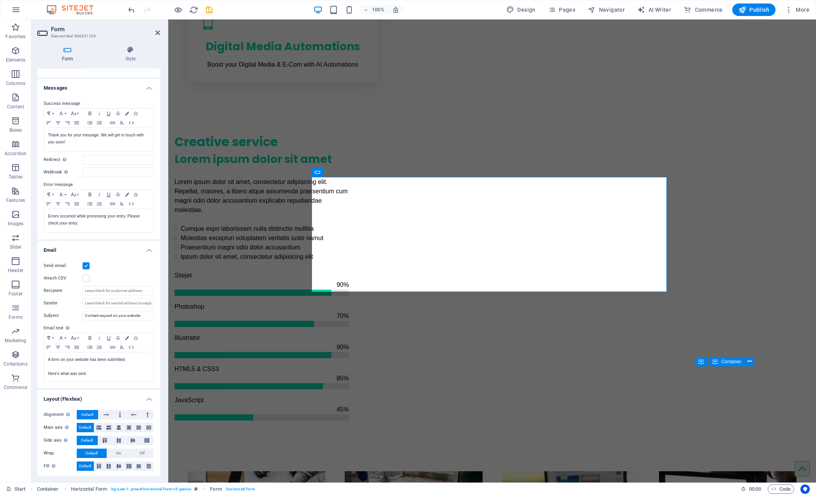
scroll to position [28, 0]
click at [102, 170] on input "Webhook A webhook is a push notification from this form to another server. Ever…" at bounding box center [118, 170] width 71 height 9
click at [99, 172] on input "Webhook A webhook is a push notification from this form to another server. Ever…" at bounding box center [118, 170] width 71 height 9
